Goal: Task Accomplishment & Management: Manage account settings

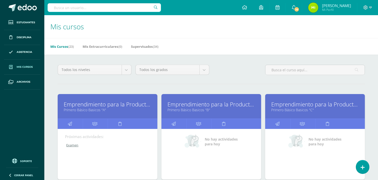
click at [197, 110] on link "Primero Básico Basicos "B"" at bounding box center [211, 109] width 87 height 5
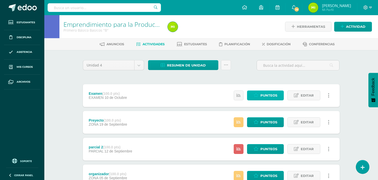
click at [266, 94] on span "Punteos" at bounding box center [269, 95] width 17 height 9
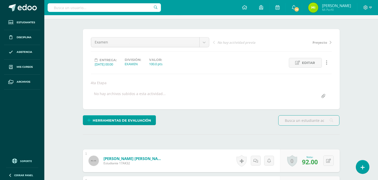
scroll to position [3, 0]
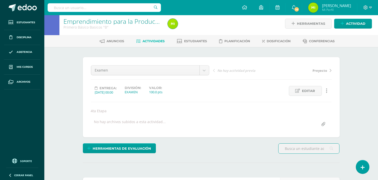
click at [154, 41] on span "Actividades" at bounding box center [154, 41] width 22 height 4
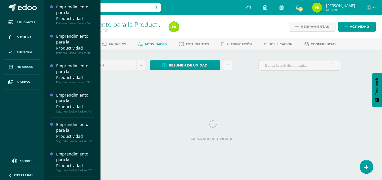
click at [34, 67] on link "Mis cursos" at bounding box center [22, 67] width 36 height 15
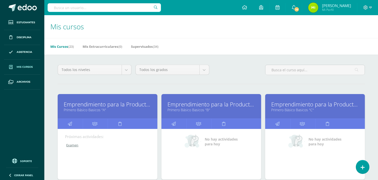
click at [291, 107] on link "Primero Básico Basicos "C"" at bounding box center [315, 109] width 87 height 5
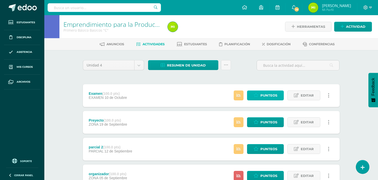
click at [262, 95] on span "Punteos" at bounding box center [269, 95] width 17 height 9
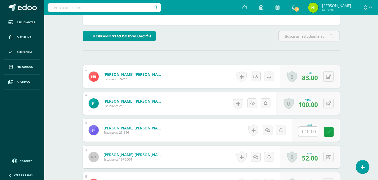
scroll to position [143, 0]
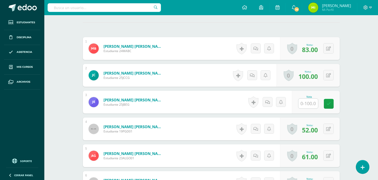
click at [314, 104] on input "text" at bounding box center [309, 103] width 20 height 10
click at [328, 130] on button at bounding box center [332, 128] width 11 height 11
type input "70"
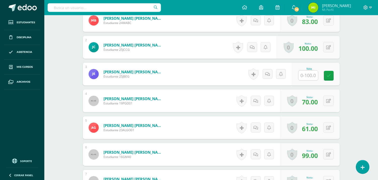
scroll to position [199, 0]
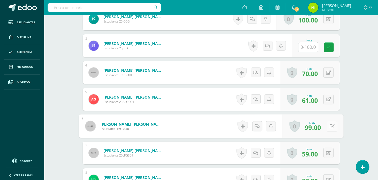
click at [331, 127] on button at bounding box center [332, 126] width 11 height 11
click at [326, 154] on div "0 Logros Logros obtenidos Aún no hay logros agregados Nota: 59.00" at bounding box center [310, 152] width 60 height 23
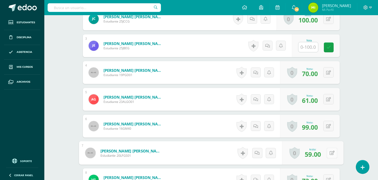
click at [332, 153] on icon at bounding box center [332, 152] width 5 height 4
type input "80"
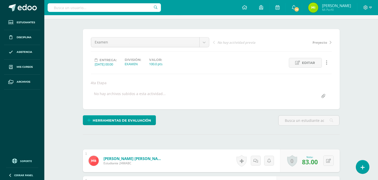
scroll to position [0, 0]
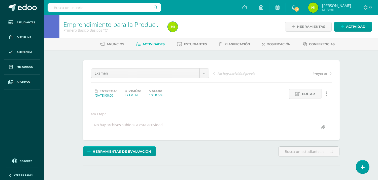
click at [155, 45] on span "Actividades" at bounding box center [154, 44] width 22 height 4
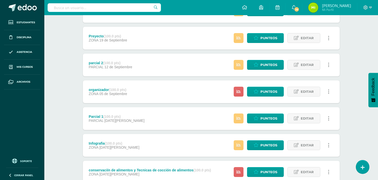
scroll to position [28, 0]
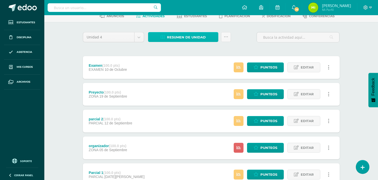
click at [183, 37] on span "Resumen de unidad" at bounding box center [186, 37] width 39 height 9
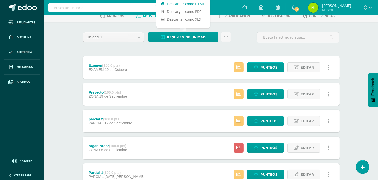
click at [187, 4] on link "Descargar como HTML" at bounding box center [184, 4] width 54 height 8
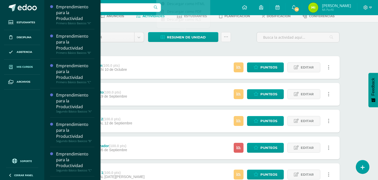
click at [31, 68] on span "Mis cursos" at bounding box center [25, 67] width 16 height 4
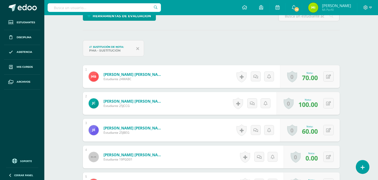
scroll to position [201, 0]
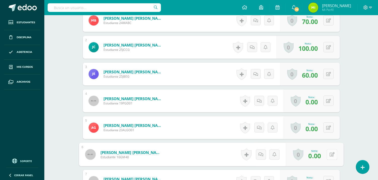
click at [330, 154] on icon at bounding box center [332, 154] width 5 height 4
type input "20"
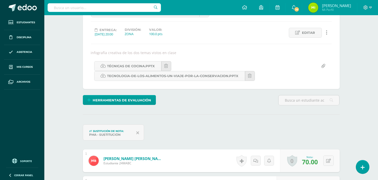
scroll to position [0, 0]
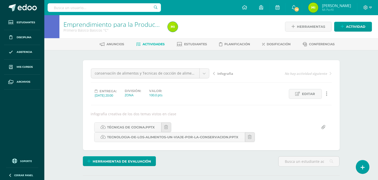
click at [151, 42] on span "Actividades" at bounding box center [154, 44] width 22 height 4
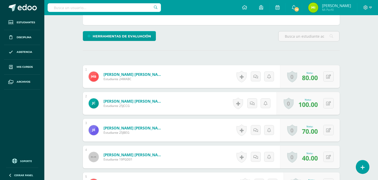
scroll to position [171, 0]
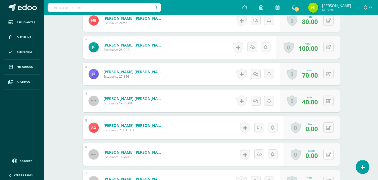
click at [327, 155] on button at bounding box center [329, 154] width 10 height 10
type input "20"
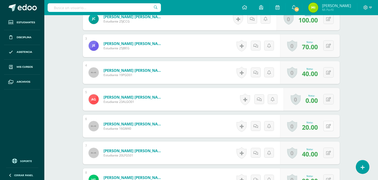
scroll to position [227, 0]
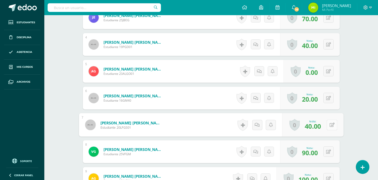
click at [326, 125] on div "0 [GEOGRAPHIC_DATA] Logros obtenidos Aún no hay logros agregados Nota: 40.00" at bounding box center [313, 124] width 62 height 23
click at [332, 124] on icon at bounding box center [332, 124] width 5 height 4
type input "60"
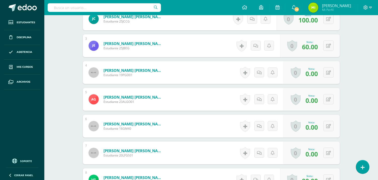
scroll to position [227, 0]
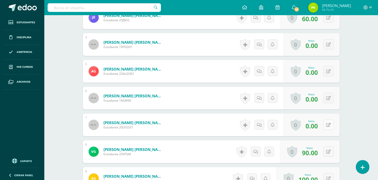
click at [327, 126] on button at bounding box center [329, 124] width 10 height 10
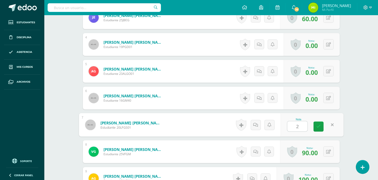
type input "20"
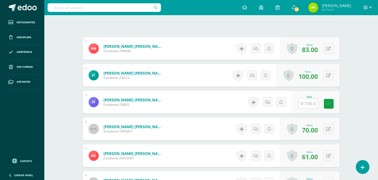
scroll to position [171, 0]
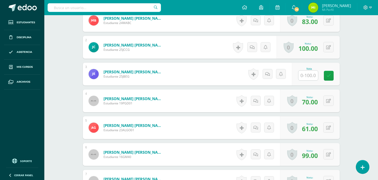
click at [311, 77] on input "text" at bounding box center [309, 75] width 20 height 10
type input "70"
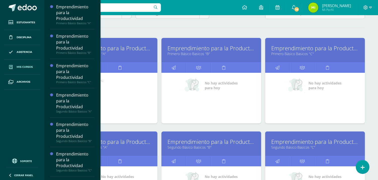
scroll to position [84, 0]
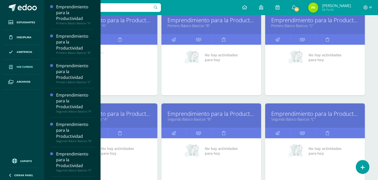
click at [137, 114] on link "Emprendimiento para la Productividad" at bounding box center [107, 113] width 87 height 8
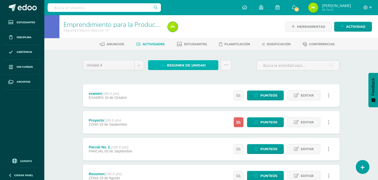
click at [212, 67] on link "Resumen de unidad" at bounding box center [183, 65] width 70 height 10
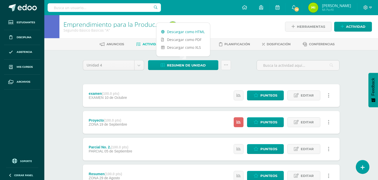
click at [197, 31] on link "Descargar como HTML" at bounding box center [184, 32] width 54 height 8
click at [27, 66] on span "Mis cursos" at bounding box center [25, 67] width 16 height 4
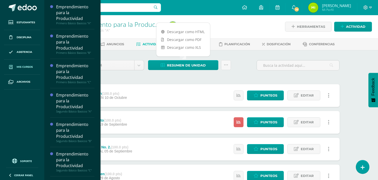
click at [27, 66] on span "Mis cursos" at bounding box center [25, 67] width 16 height 4
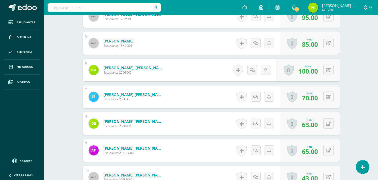
scroll to position [283, 0]
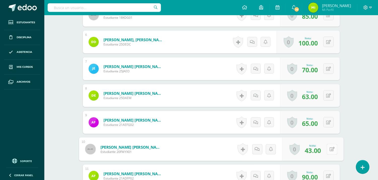
click at [326, 148] on div "0 Logros Logros obtenidos Aún no hay logros agregados Nota: 43.00" at bounding box center [313, 148] width 62 height 23
click at [331, 147] on icon at bounding box center [332, 148] width 5 height 4
type input "63"
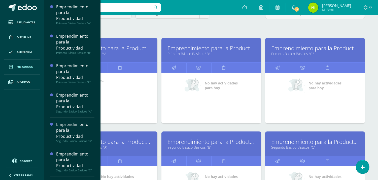
scroll to position [140, 0]
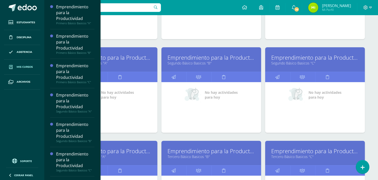
click at [205, 57] on link "Emprendimiento para la Productividad" at bounding box center [211, 57] width 87 height 8
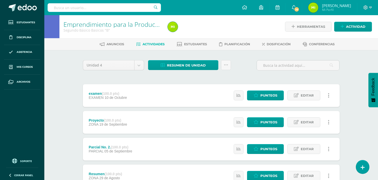
scroll to position [28, 0]
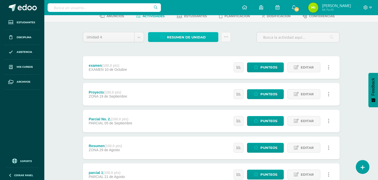
click at [212, 36] on link "Resumen de unidad" at bounding box center [183, 37] width 70 height 10
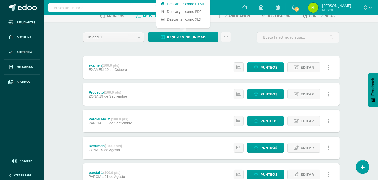
click at [192, 2] on link "Descargar como HTML" at bounding box center [184, 4] width 54 height 8
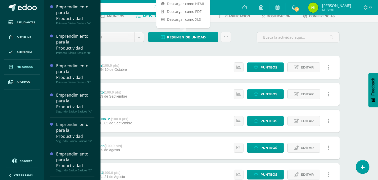
click at [25, 68] on span "Mis cursos" at bounding box center [25, 67] width 16 height 4
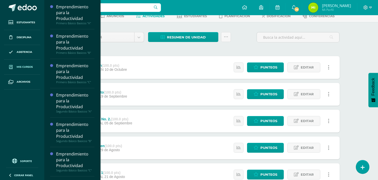
click at [25, 68] on span "Mis cursos" at bounding box center [25, 67] width 16 height 4
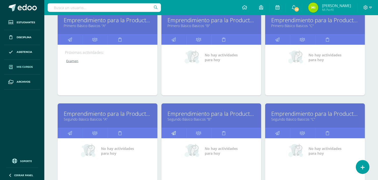
scroll to position [112, 0]
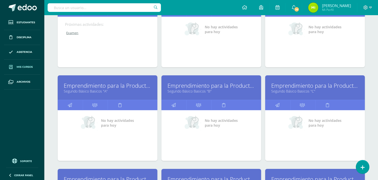
click at [283, 86] on link "Emprendimiento para la Productividad" at bounding box center [315, 85] width 87 height 8
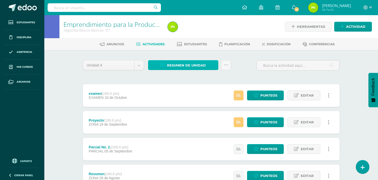
click at [182, 64] on span "Resumen de unidad" at bounding box center [186, 65] width 39 height 9
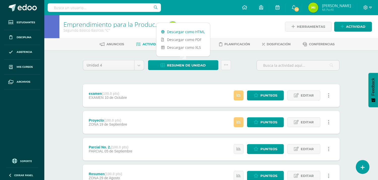
click at [190, 32] on link "Descargar como HTML" at bounding box center [184, 32] width 54 height 8
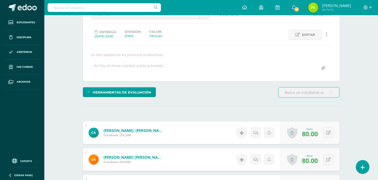
scroll to position [143, 0]
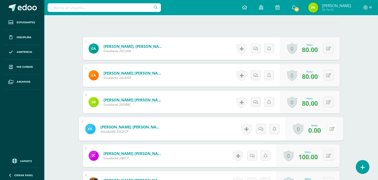
click at [328, 128] on button at bounding box center [332, 128] width 11 height 11
type input "20"
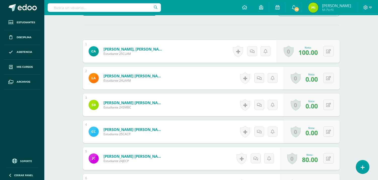
scroll to position [196, 0]
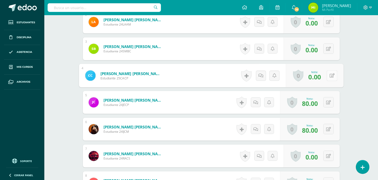
click at [328, 73] on button at bounding box center [332, 75] width 11 height 11
type input "20"
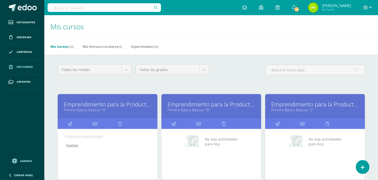
scroll to position [56, 0]
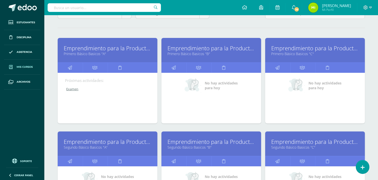
click at [218, 144] on link "Emprendimiento para la Productividad" at bounding box center [211, 141] width 87 height 8
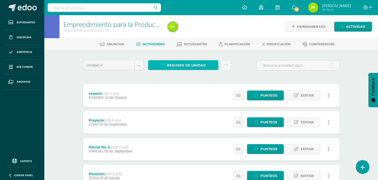
click at [203, 63] on span "Resumen de unidad" at bounding box center [186, 65] width 39 height 9
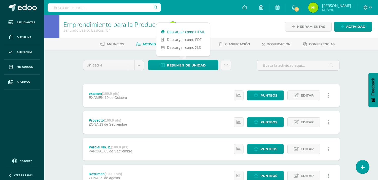
click at [196, 32] on link "Descargar como HTML" at bounding box center [184, 32] width 54 height 8
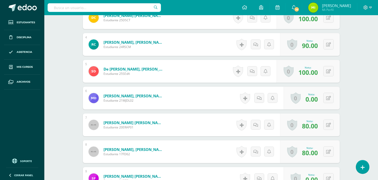
scroll to position [255, 0]
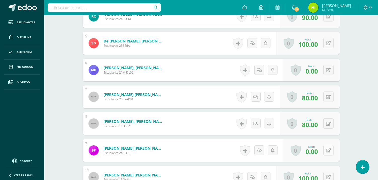
click at [331, 150] on button at bounding box center [329, 150] width 10 height 10
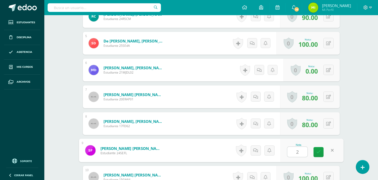
type input "20"
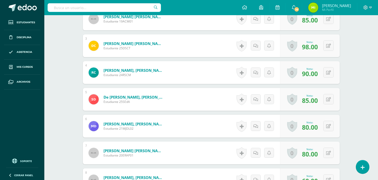
scroll to position [255, 0]
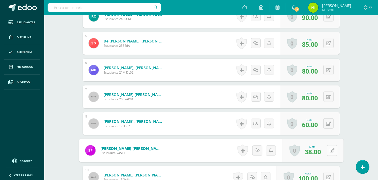
click at [330, 148] on icon at bounding box center [332, 150] width 5 height 4
type input "60"
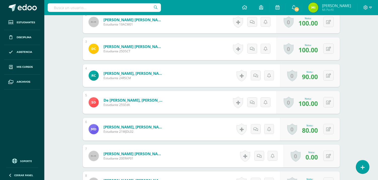
scroll to position [252, 0]
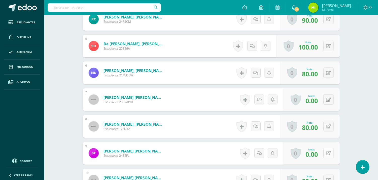
click at [330, 153] on icon at bounding box center [329, 153] width 5 height 4
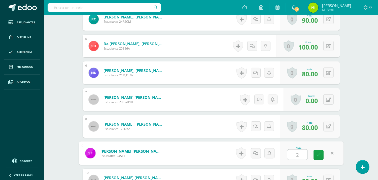
type input "20"
